Goal: Information Seeking & Learning: Check status

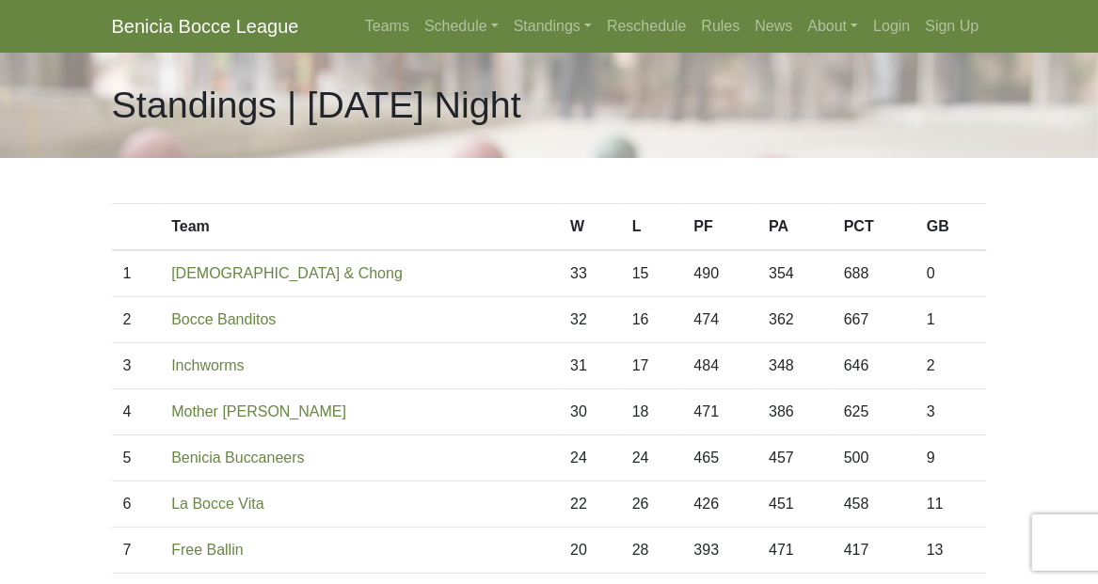
click at [554, 27] on link "Standings" at bounding box center [552, 27] width 93 height 38
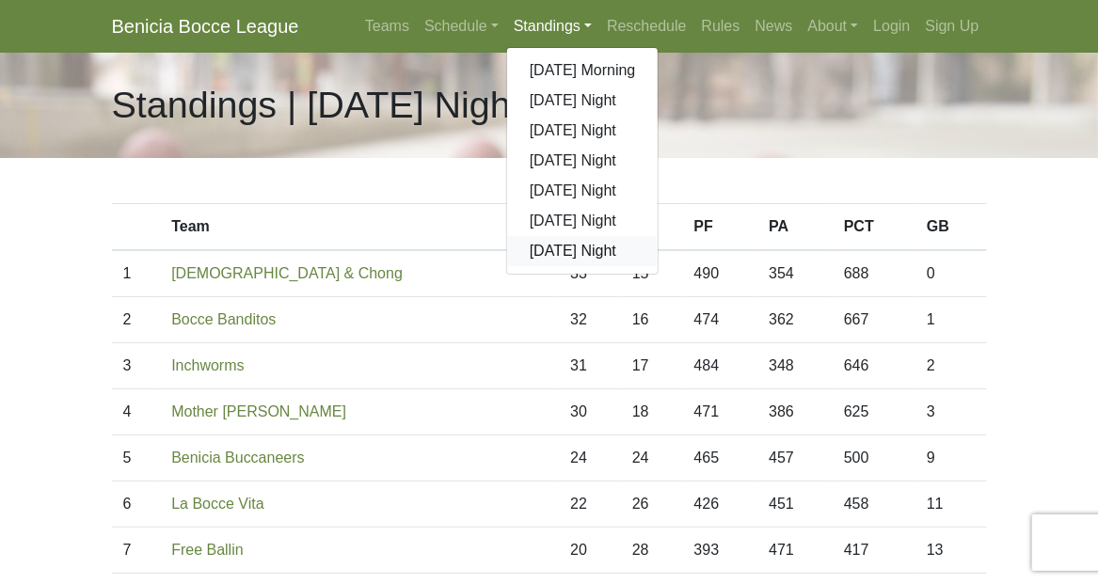
click at [572, 257] on link "[DATE] Night" at bounding box center [582, 251] width 151 height 30
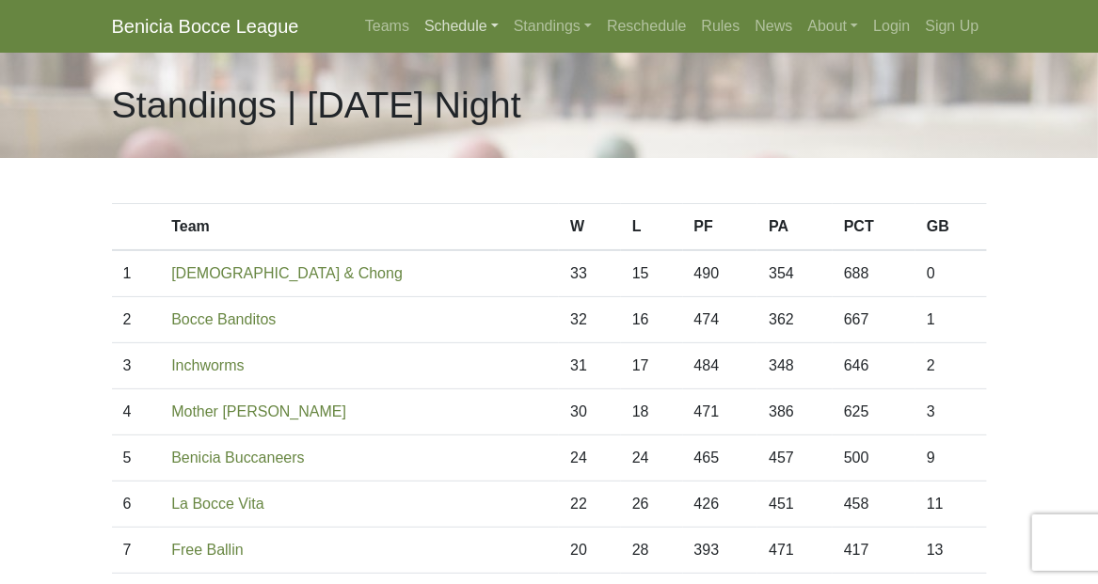
click at [464, 31] on link "Schedule" at bounding box center [461, 27] width 89 height 38
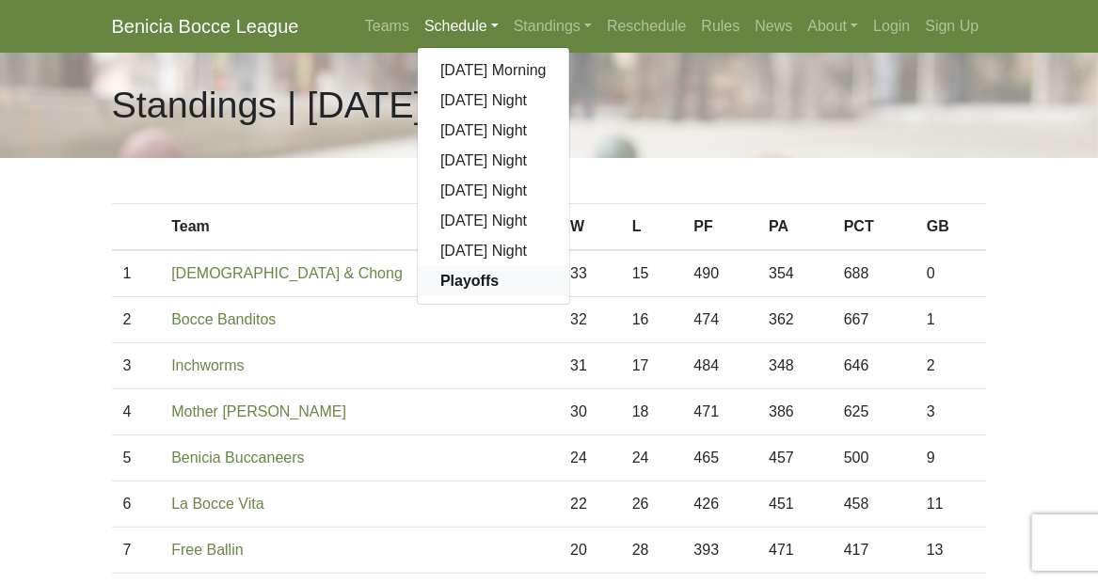
click at [474, 283] on strong "Playoffs" at bounding box center [469, 281] width 58 height 16
